Goal: Task Accomplishment & Management: Use online tool/utility

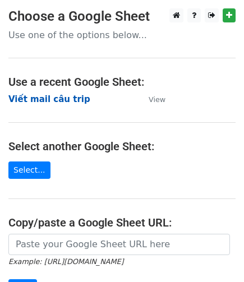
click at [54, 101] on strong "Viết mail câu trip" at bounding box center [49, 99] width 82 height 10
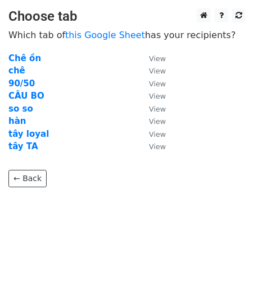
click at [24, 122] on td "hàn" at bounding box center [72, 121] width 129 height 13
click at [18, 121] on strong "hàn" at bounding box center [16, 121] width 17 height 10
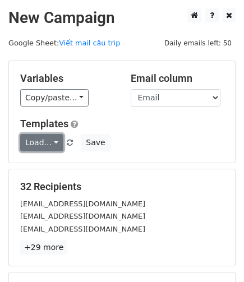
click at [54, 144] on link "Load..." at bounding box center [41, 142] width 43 height 17
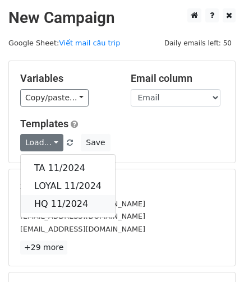
click at [28, 197] on link "HQ 11/2024" at bounding box center [68, 204] width 94 height 18
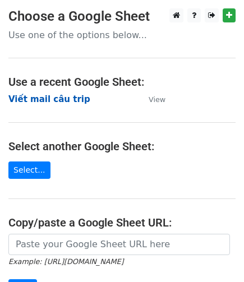
click at [48, 102] on strong "Viết mail câu trip" at bounding box center [49, 99] width 82 height 10
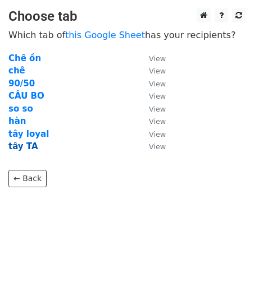
click at [19, 143] on strong "tây TA" at bounding box center [23, 146] width 30 height 10
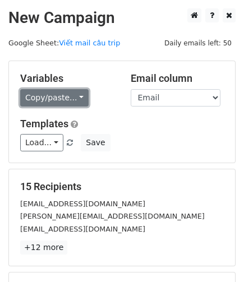
click at [66, 99] on link "Copy/paste..." at bounding box center [54, 97] width 68 height 17
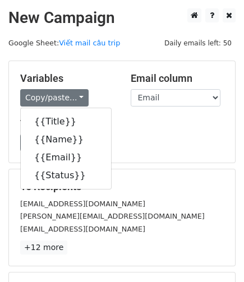
click at [207, 138] on div "Load... TA 11/2024 LOYAL 11/2024 HQ 11/2024 Save" at bounding box center [122, 142] width 221 height 17
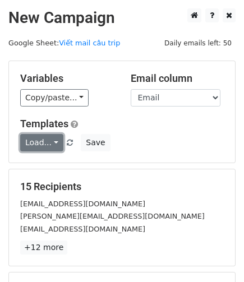
click at [46, 141] on link "Load..." at bounding box center [41, 142] width 43 height 17
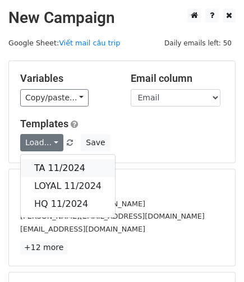
click at [63, 167] on link "TA 11/2024" at bounding box center [68, 168] width 94 height 18
